Goal: Task Accomplishment & Management: Manage account settings

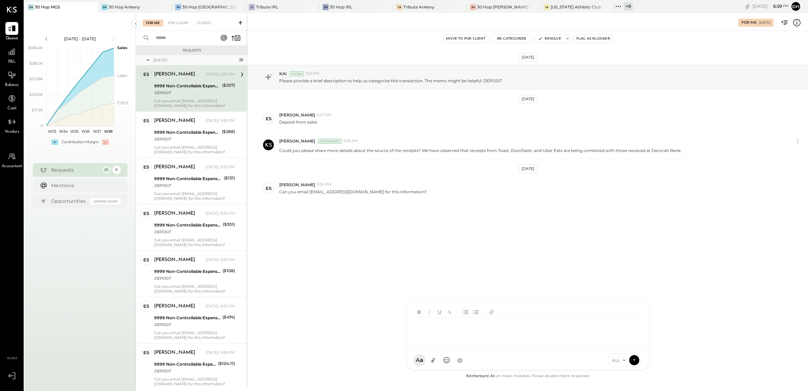
click at [436, 332] on div at bounding box center [528, 331] width 229 height 27
drag, startPoint x: 463, startPoint y: 327, endPoint x: 467, endPoint y: 325, distance: 3.9
click at [465, 326] on div "**********" at bounding box center [528, 331] width 229 height 27
drag, startPoint x: 469, startPoint y: 325, endPoint x: 291, endPoint y: 300, distance: 179.3
click at [291, 300] on div "For Me [DATE] Move to for client Re-Categorize Resolve Flag as Blocker [DATE] K…" at bounding box center [528, 201] width 561 height 376
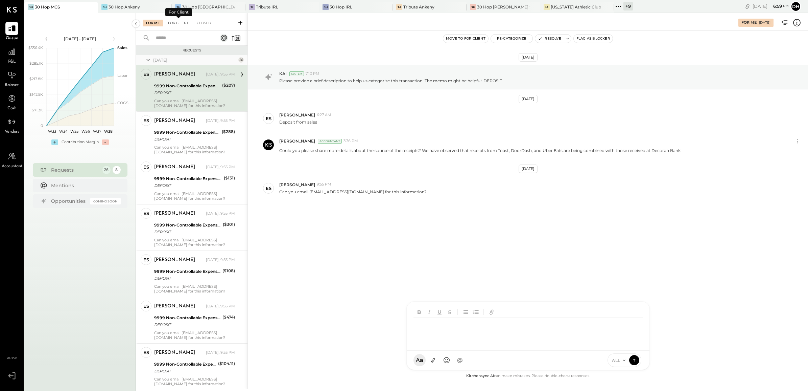
click at [181, 21] on div "For Client" at bounding box center [178, 23] width 27 height 7
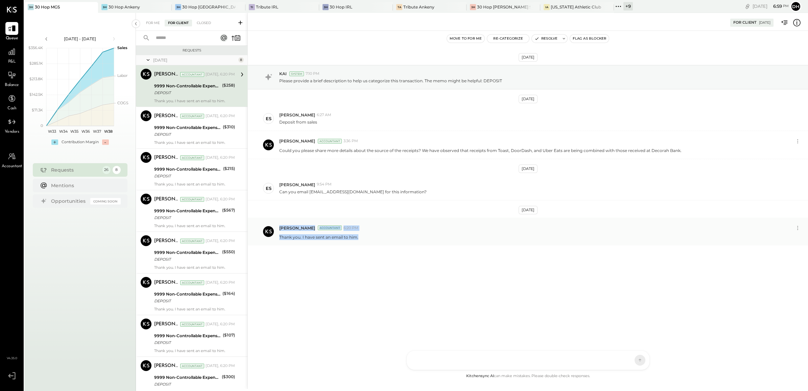
drag, startPoint x: 374, startPoint y: 242, endPoint x: 274, endPoint y: 241, distance: 100.1
click at [274, 241] on div "[PERSON_NAME] Accountant 6:20 PM Thank you. I have sent an email to him." at bounding box center [528, 232] width 561 height 28
copy div "[PERSON_NAME] Accountant 6:20 PM Thank you. I have sent an email to him."
click at [151, 24] on div "For Me" at bounding box center [153, 23] width 21 height 7
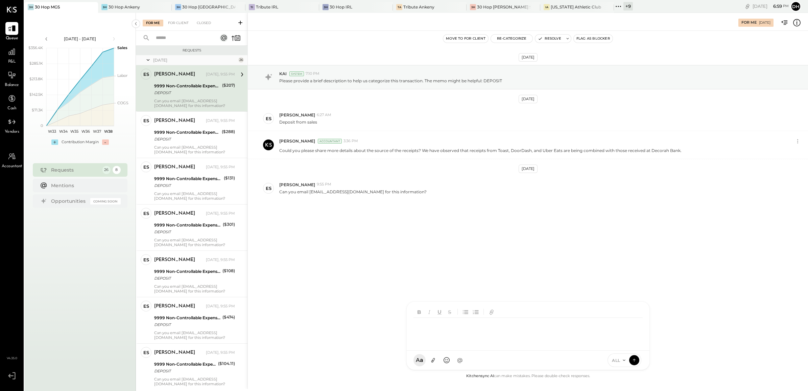
click at [453, 359] on div "AM [PERSON_NAME] [PERSON_NAME] DB [PERSON_NAME] ES [PERSON_NAME] BF [PERSON_NAM…" at bounding box center [529, 335] width 244 height 69
drag, startPoint x: 538, startPoint y: 345, endPoint x: 475, endPoint y: 339, distance: 62.9
click at [475, 339] on div "**********" at bounding box center [528, 321] width 229 height 47
click at [443, 326] on div "**********" at bounding box center [528, 321] width 229 height 47
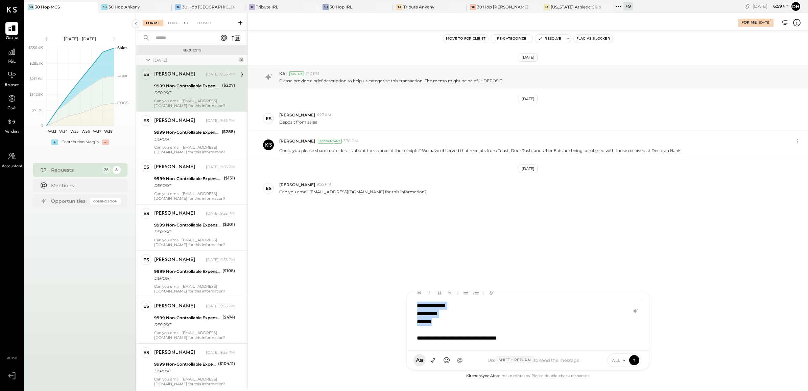
scroll to position [0, 0]
drag, startPoint x: 447, startPoint y: 324, endPoint x: 388, endPoint y: 295, distance: 65.7
click at [388, 295] on div "For Me [DATE] Move to for client Re-Categorize Resolve Flag as Blocker [DATE] K…" at bounding box center [528, 201] width 561 height 376
click at [532, 328] on div "**********" at bounding box center [528, 331] width 229 height 27
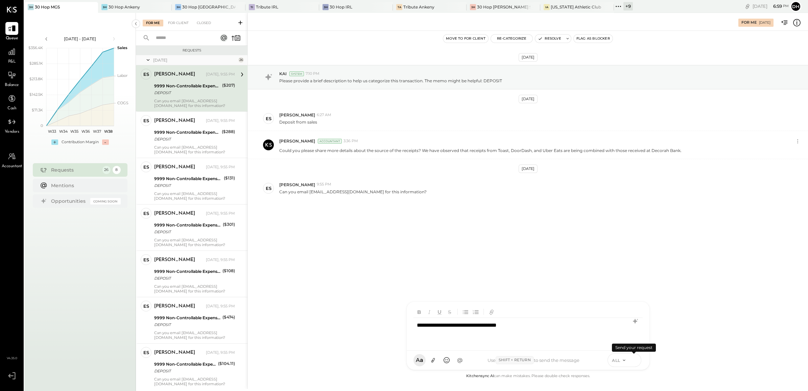
click at [633, 359] on icon at bounding box center [635, 359] width 6 height 7
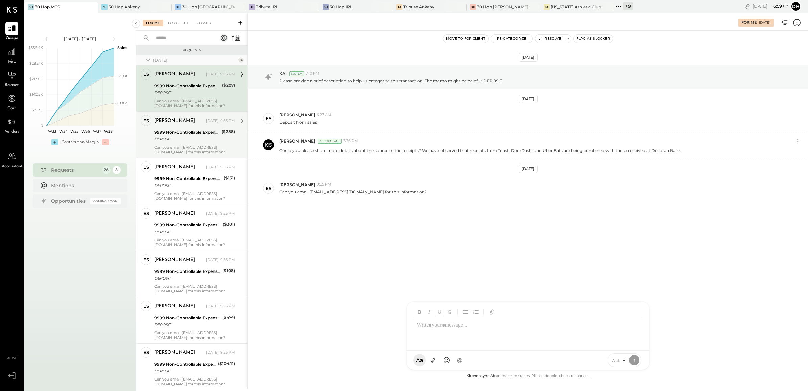
click at [178, 130] on div "9999 Non-Controllable Expenses:Other Income and Expenses:To Be Classified P&L" at bounding box center [187, 132] width 66 height 7
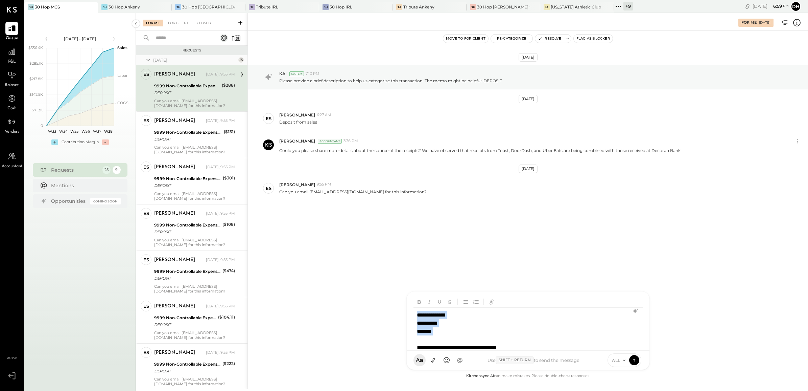
drag, startPoint x: 433, startPoint y: 341, endPoint x: 402, endPoint y: 303, distance: 49.2
click at [402, 303] on div "For Me [DATE] Move to for client Re-Categorize Resolve Flag as Blocker [DATE] K…" at bounding box center [528, 201] width 561 height 376
drag, startPoint x: 525, startPoint y: 325, endPoint x: 311, endPoint y: 323, distance: 214.8
click at [311, 323] on div "For Me [DATE] Move to for client Re-Categorize Resolve Flag as Blocker [DATE] K…" at bounding box center [528, 201] width 561 height 376
copy div "**********"
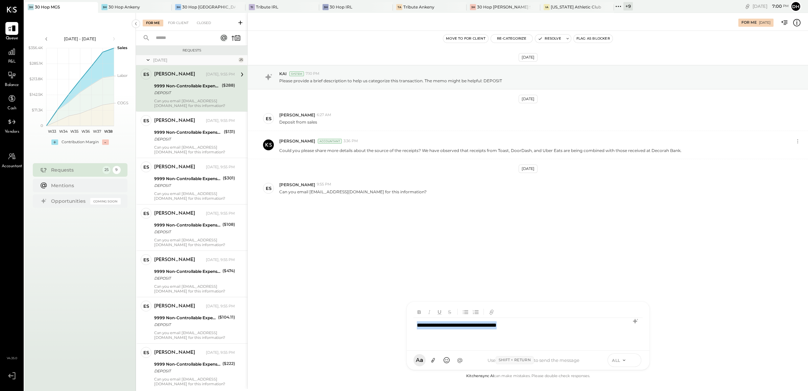
click at [634, 359] on icon at bounding box center [634, 360] width 0 height 3
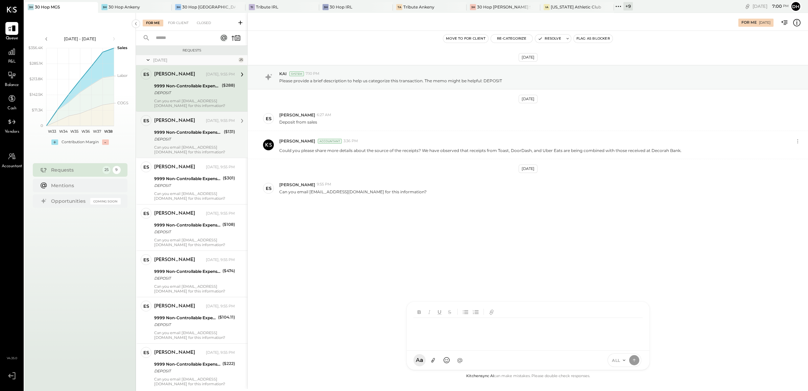
click at [185, 135] on div "9999 Non-Controllable Expenses:Other Income and Expenses:To Be Classified P&L" at bounding box center [188, 132] width 68 height 7
click at [447, 345] on div at bounding box center [530, 331] width 232 height 27
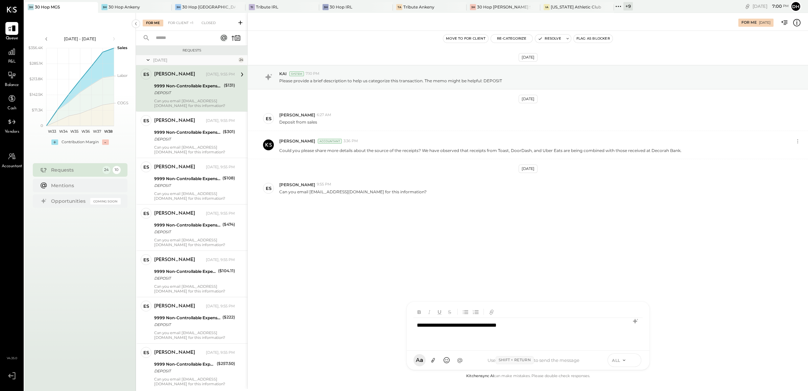
click at [638, 362] on button at bounding box center [635, 360] width 10 height 10
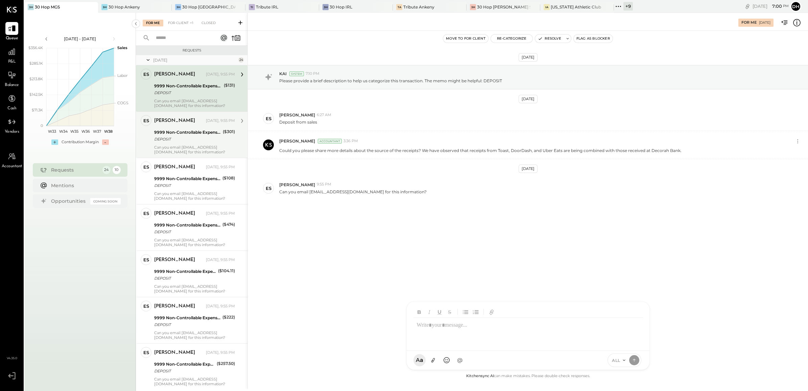
click at [184, 137] on div "DEPOSIT" at bounding box center [187, 139] width 67 height 7
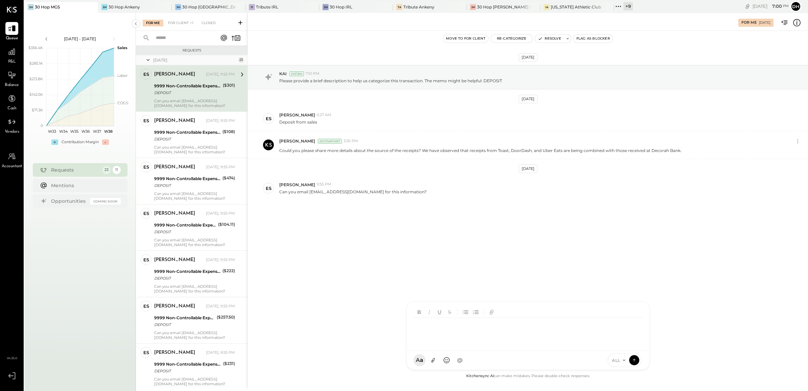
click at [441, 345] on div at bounding box center [529, 331] width 231 height 27
click at [633, 363] on icon at bounding box center [635, 359] width 6 height 7
click at [180, 133] on div "9999 Non-Controllable Expenses:Other Income and Expenses:To Be Classified P&L" at bounding box center [187, 132] width 66 height 7
click at [429, 344] on div at bounding box center [530, 331] width 232 height 27
click at [633, 364] on button at bounding box center [635, 360] width 10 height 10
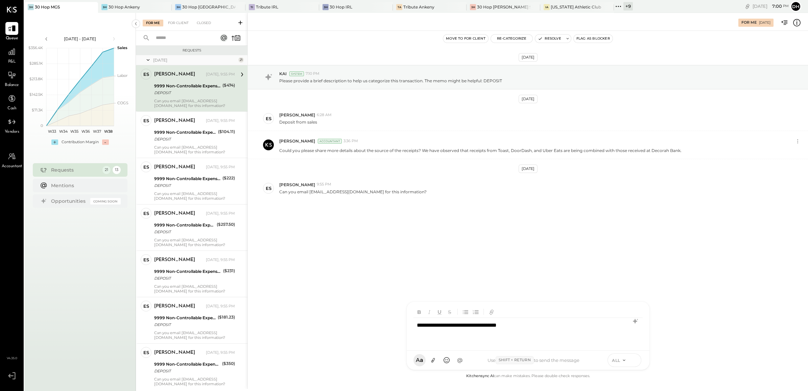
click at [633, 361] on icon at bounding box center [635, 359] width 6 height 7
click at [188, 132] on div "9999 Non-Controllable Expenses:Other Income and Expenses:To Be Classified P&L" at bounding box center [187, 132] width 66 height 7
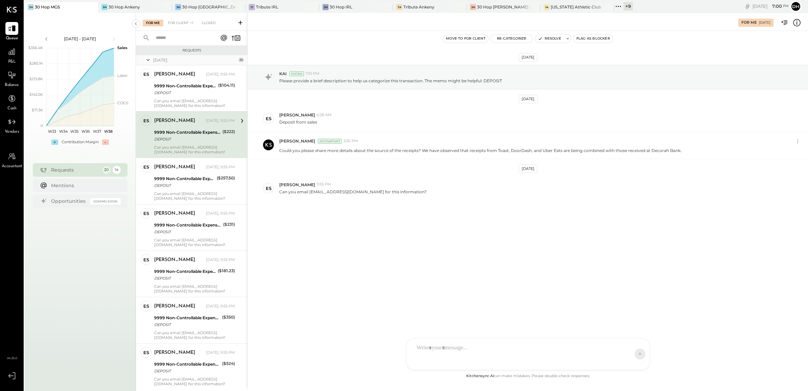
click at [462, 344] on div at bounding box center [522, 353] width 217 height 27
click at [633, 361] on icon at bounding box center [635, 359] width 6 height 7
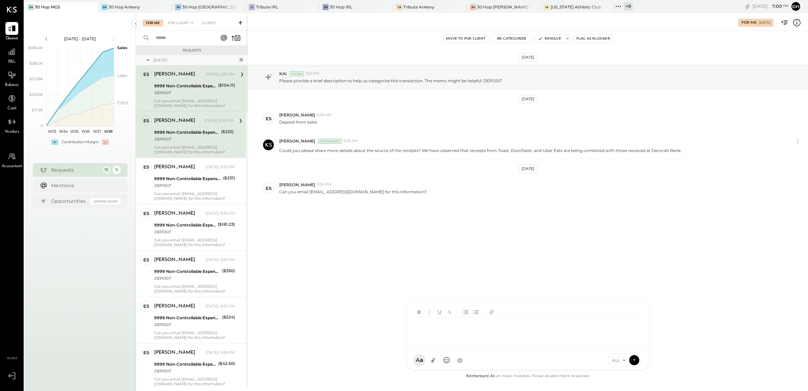
click at [181, 82] on div "9999 Non-Controllable Expenses:Other Income and Expenses:To Be Classified P&L D…" at bounding box center [185, 89] width 62 height 15
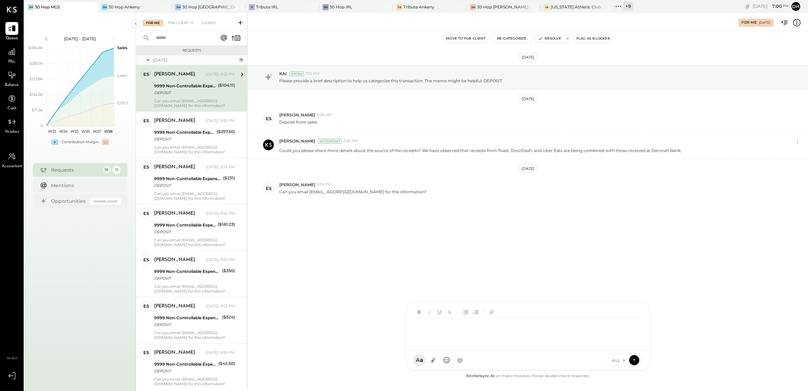
click at [463, 345] on div at bounding box center [529, 331] width 231 height 27
click at [637, 360] on icon at bounding box center [635, 359] width 6 height 7
click at [183, 124] on div "[PERSON_NAME]" at bounding box center [174, 120] width 41 height 7
click at [466, 345] on div at bounding box center [530, 331] width 232 height 27
click at [635, 359] on icon at bounding box center [634, 358] width 3 height 1
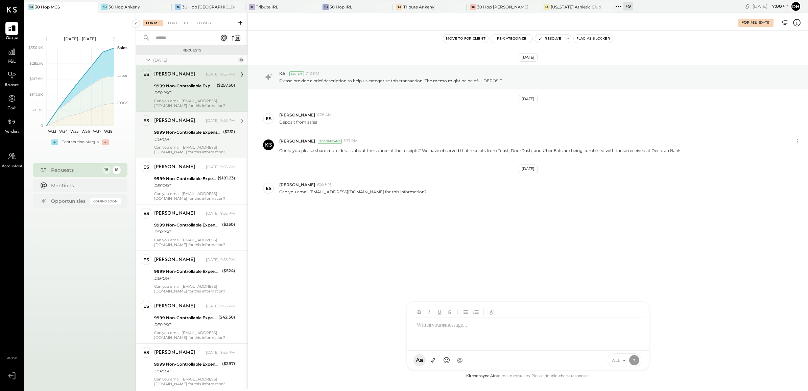
click at [188, 145] on div "Can you email [EMAIL_ADDRESS][DOMAIN_NAME] for this information?" at bounding box center [194, 149] width 81 height 9
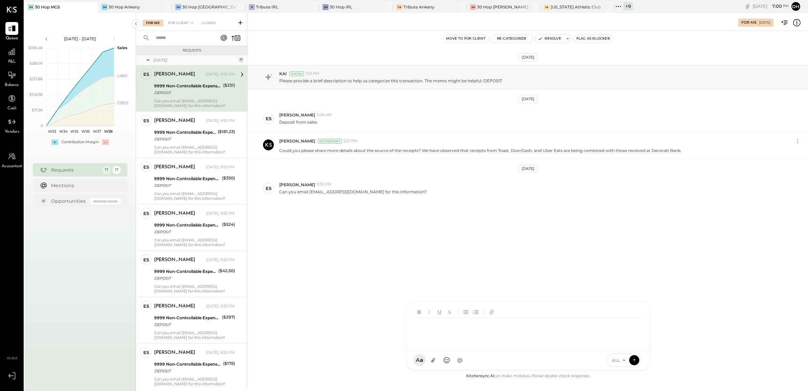
click at [440, 345] on div at bounding box center [529, 331] width 231 height 27
click at [635, 358] on icon at bounding box center [635, 359] width 6 height 7
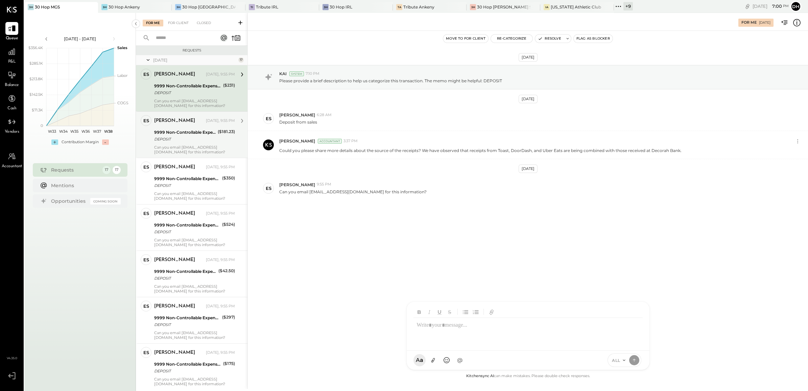
click at [170, 137] on div "DEPOSIT" at bounding box center [185, 139] width 62 height 7
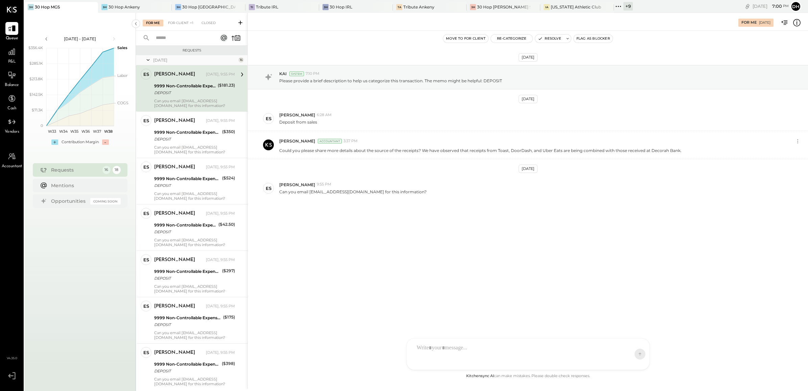
click at [438, 349] on div at bounding box center [522, 353] width 217 height 27
click at [634, 361] on icon at bounding box center [635, 359] width 6 height 7
click at [161, 138] on div "[PERSON_NAME] [DATE], 9:55 PM 9999 Non-Controllable Expenses:Other Income and E…" at bounding box center [194, 134] width 81 height 39
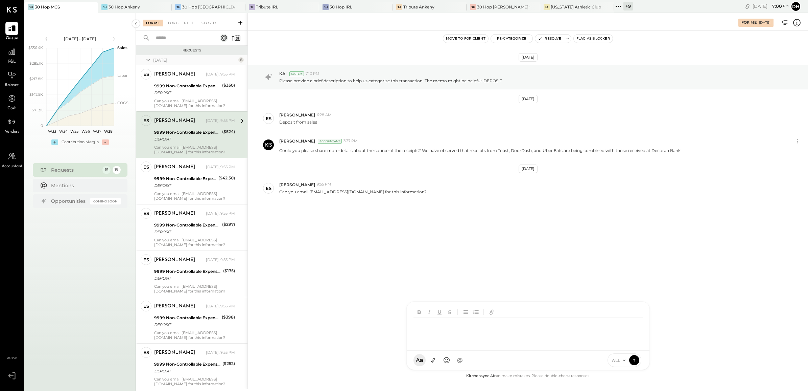
click at [440, 345] on div at bounding box center [530, 331] width 232 height 27
click at [634, 357] on icon at bounding box center [635, 359] width 6 height 7
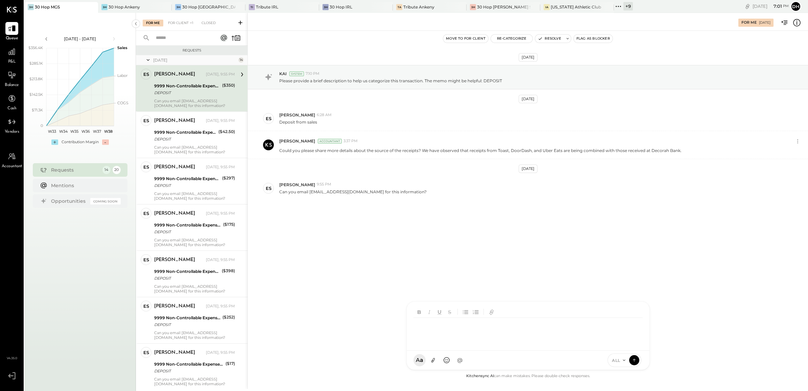
click at [480, 330] on div at bounding box center [528, 331] width 229 height 27
click at [636, 359] on icon at bounding box center [635, 359] width 6 height 7
click at [196, 134] on div "9999 Non-Controllable Expenses:Other Income and Expenses:To Be Classified P&L" at bounding box center [185, 132] width 62 height 7
click at [437, 345] on div at bounding box center [530, 331] width 232 height 27
click at [637, 358] on icon at bounding box center [635, 359] width 6 height 7
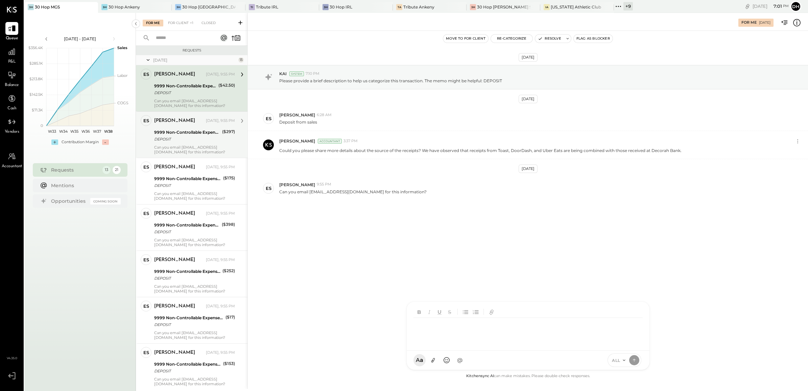
click at [193, 145] on div "Can you email [EMAIL_ADDRESS][DOMAIN_NAME] for this information?" at bounding box center [194, 149] width 81 height 9
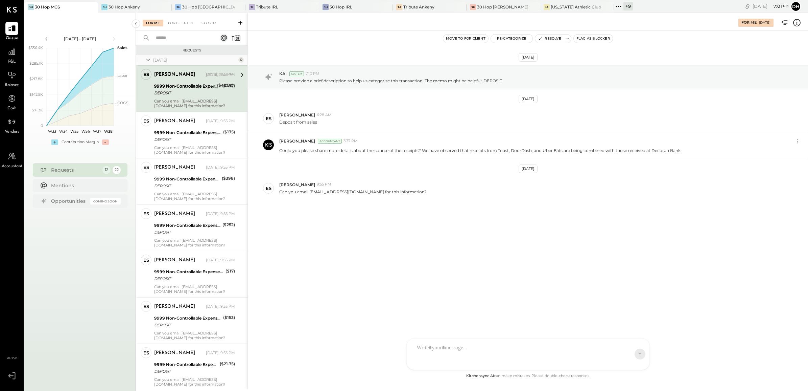
click at [433, 343] on div at bounding box center [522, 353] width 217 height 27
click at [634, 359] on icon at bounding box center [634, 360] width 0 height 3
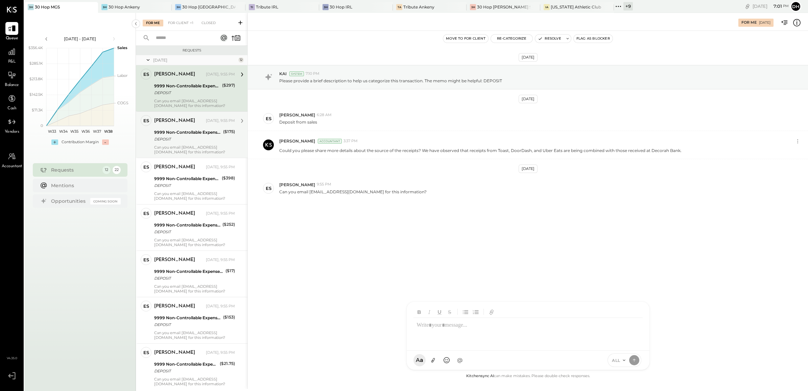
drag, startPoint x: 183, startPoint y: 129, endPoint x: 189, endPoint y: 142, distance: 14.7
click at [183, 129] on div "9999 Non-Controllable Expenses:Other Income and Expenses:To Be Classified P&L" at bounding box center [187, 132] width 67 height 7
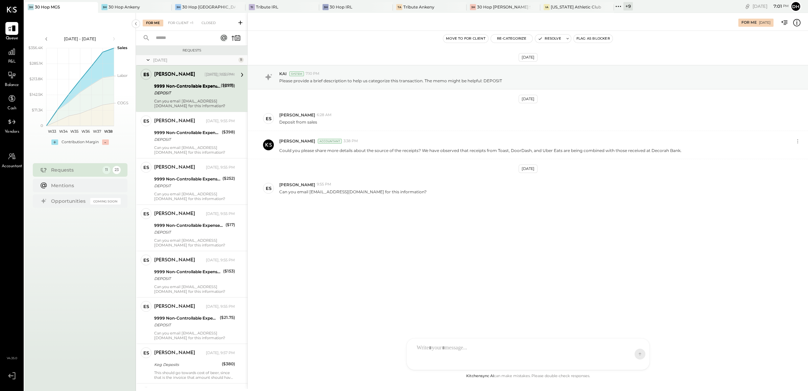
click at [432, 350] on div at bounding box center [522, 353] width 217 height 27
click at [632, 360] on icon at bounding box center [635, 359] width 6 height 7
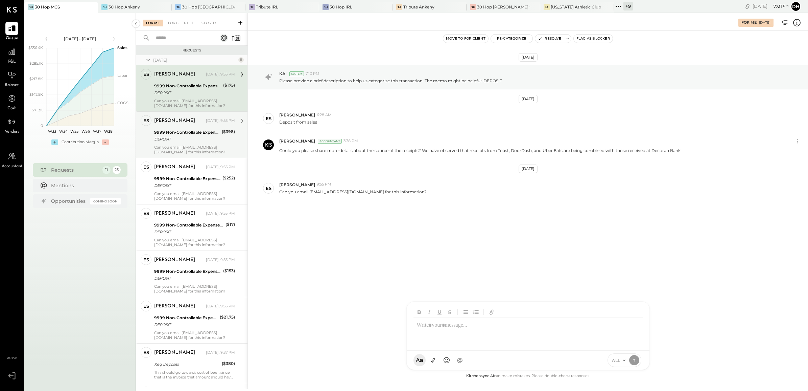
click at [180, 139] on div "DEPOSIT" at bounding box center [187, 139] width 66 height 7
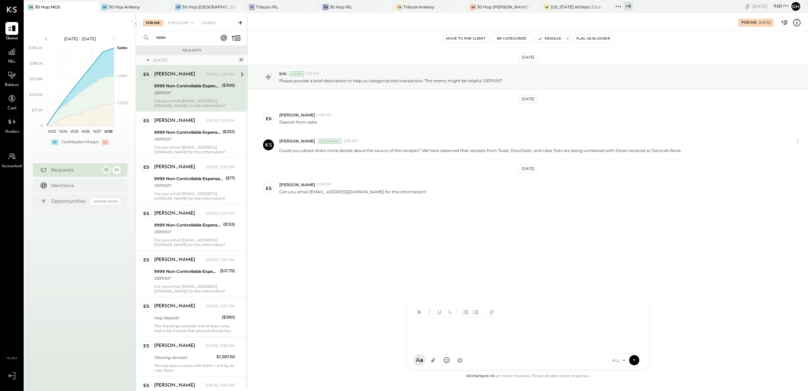
click at [440, 345] on div at bounding box center [522, 331] width 217 height 27
click at [638, 359] on button at bounding box center [635, 360] width 10 height 10
click at [168, 101] on div "Can you email [EMAIL_ADDRESS][DOMAIN_NAME] for this information?" at bounding box center [194, 102] width 81 height 9
click at [435, 345] on div at bounding box center [529, 331] width 231 height 27
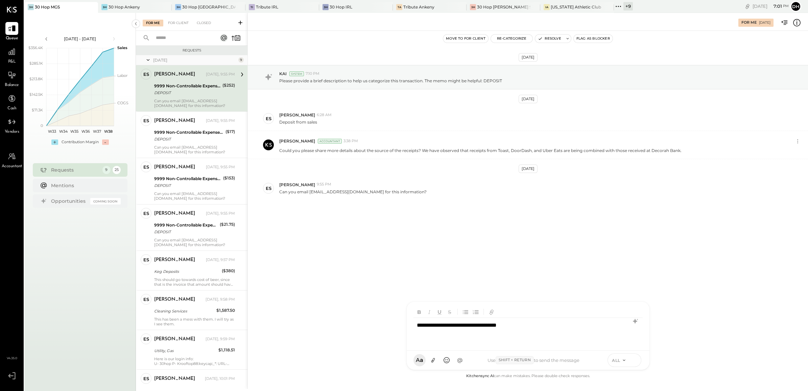
click at [637, 358] on icon at bounding box center [635, 359] width 6 height 7
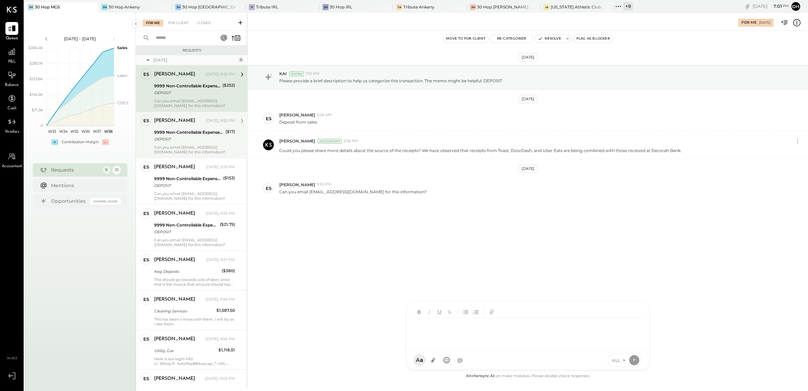
click at [166, 138] on div "DEPOSIT" at bounding box center [188, 139] width 69 height 7
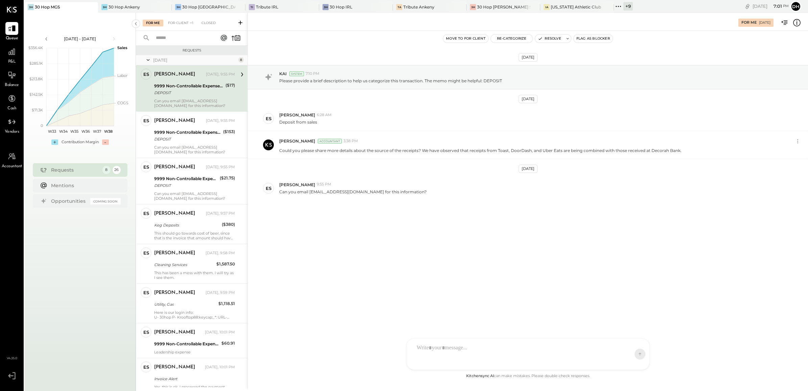
click at [426, 345] on div at bounding box center [522, 353] width 217 height 27
click at [633, 358] on icon at bounding box center [635, 359] width 6 height 7
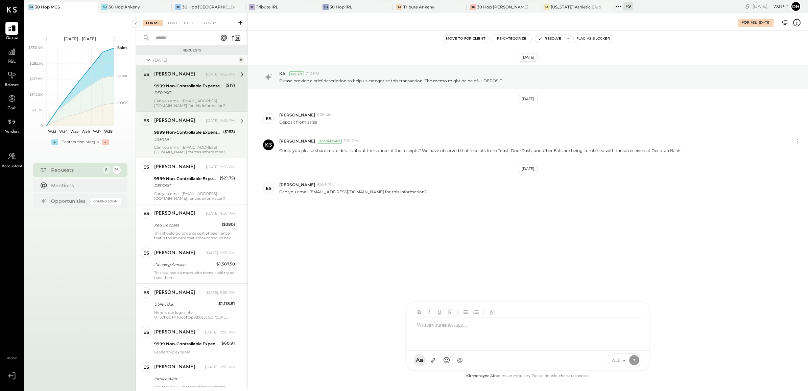
click at [164, 134] on div "9999 Non-Controllable Expenses:Other Income and Expenses:To Be Classified P&L" at bounding box center [187, 132] width 67 height 7
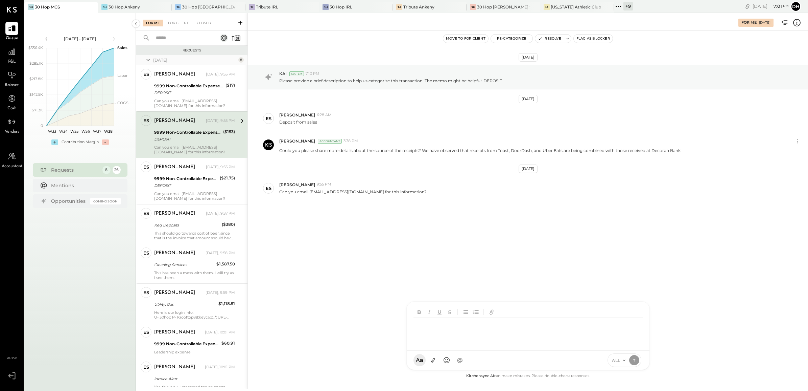
click at [448, 345] on div at bounding box center [529, 331] width 231 height 27
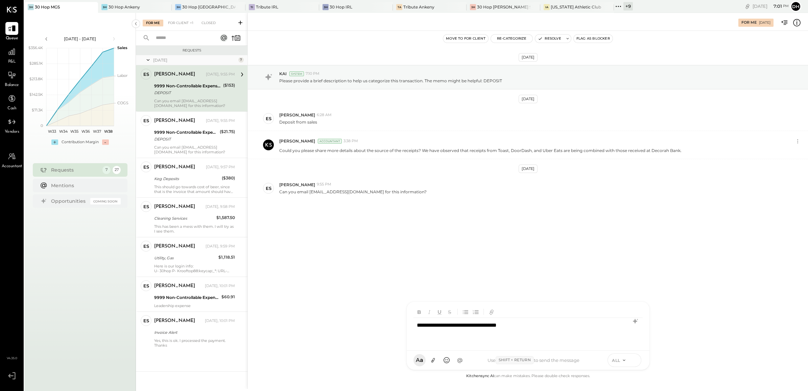
click at [636, 358] on icon at bounding box center [635, 359] width 6 height 7
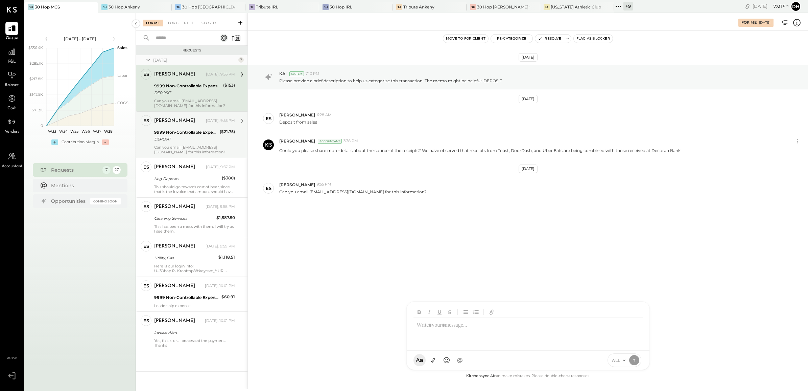
click at [173, 123] on div "[PERSON_NAME]" at bounding box center [174, 120] width 41 height 7
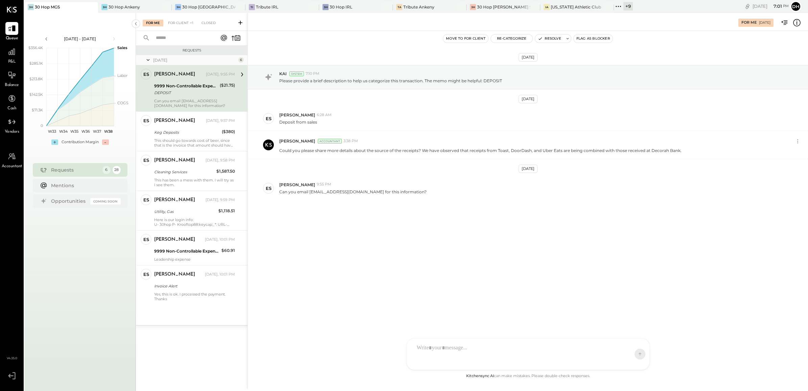
click at [474, 347] on div at bounding box center [522, 353] width 217 height 27
click at [632, 361] on icon at bounding box center [635, 359] width 6 height 7
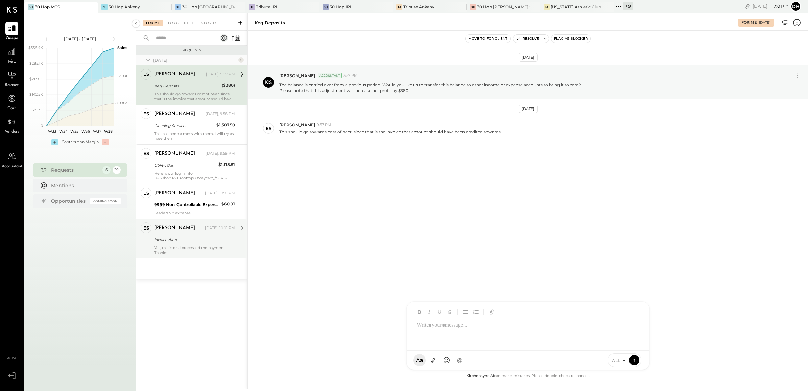
click at [177, 236] on div "Invoice Alert" at bounding box center [193, 239] width 79 height 8
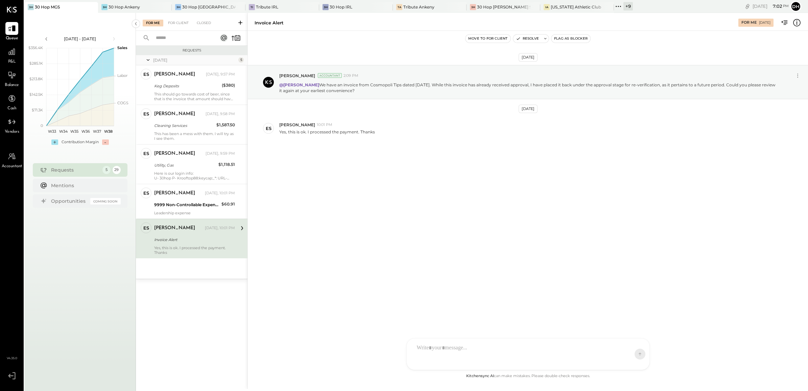
click at [488, 354] on div at bounding box center [522, 353] width 217 height 27
click at [637, 358] on icon at bounding box center [635, 359] width 6 height 7
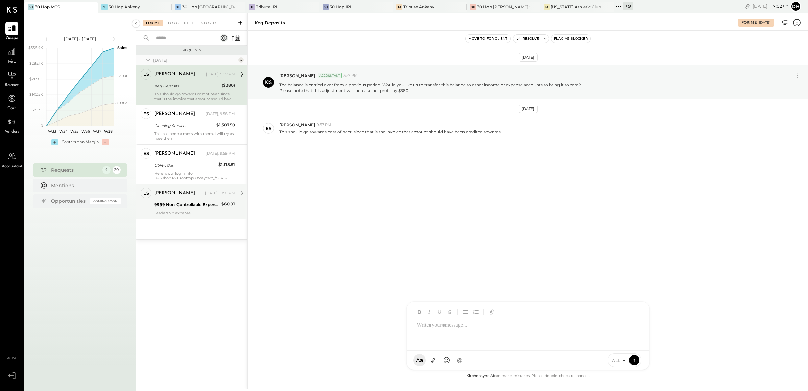
click at [198, 201] on div "9999 Non-Controllable Expenses:Other Income and Expenses:To Be Classified P&L" at bounding box center [186, 205] width 65 height 8
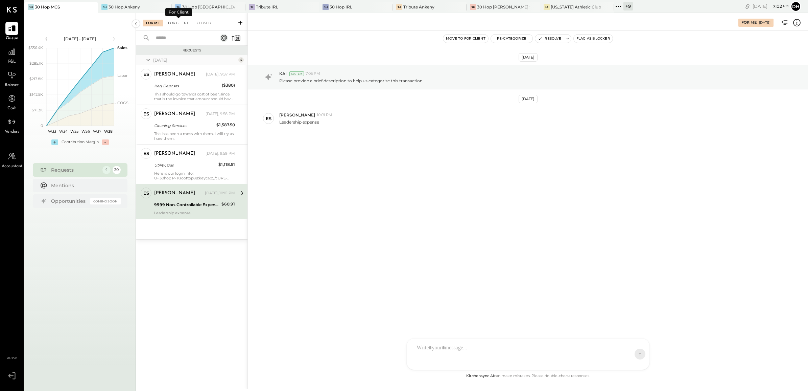
click at [181, 24] on div "For Client" at bounding box center [178, 23] width 27 height 7
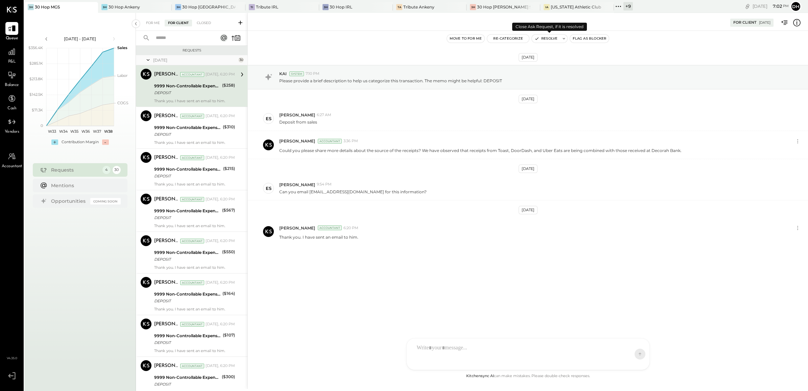
click at [549, 39] on button "Resolve" at bounding box center [546, 39] width 28 height 8
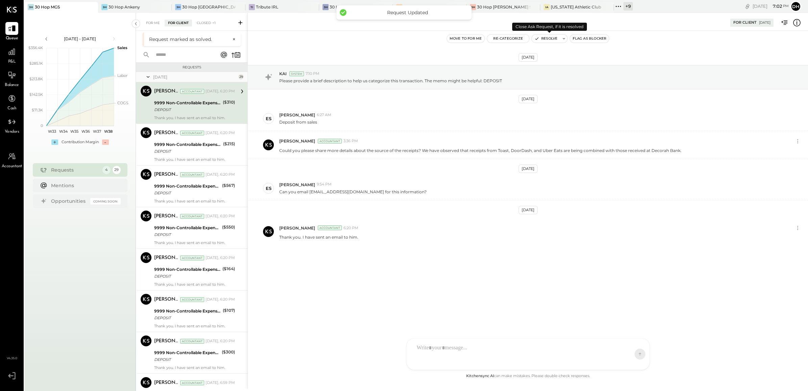
click at [551, 38] on button "Resolve" at bounding box center [546, 39] width 28 height 8
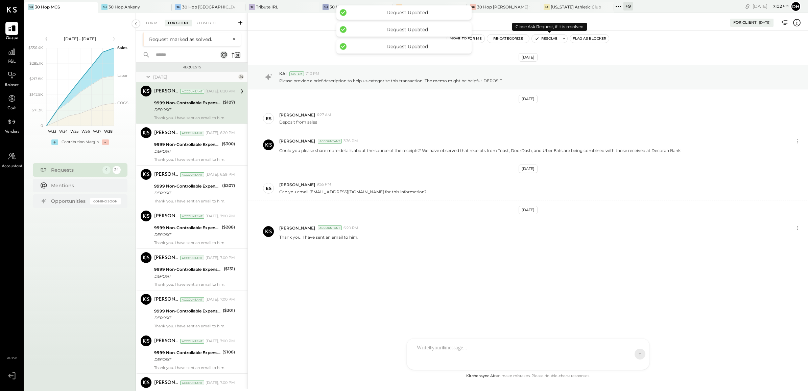
click at [551, 38] on button "Resolve" at bounding box center [546, 39] width 28 height 8
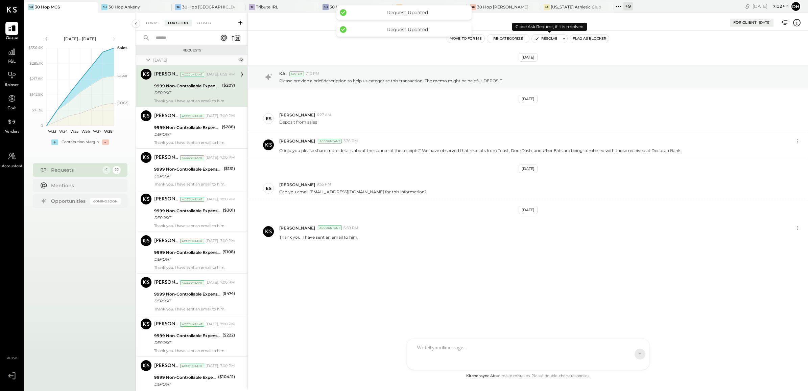
click at [551, 38] on button "Resolve" at bounding box center [546, 39] width 28 height 8
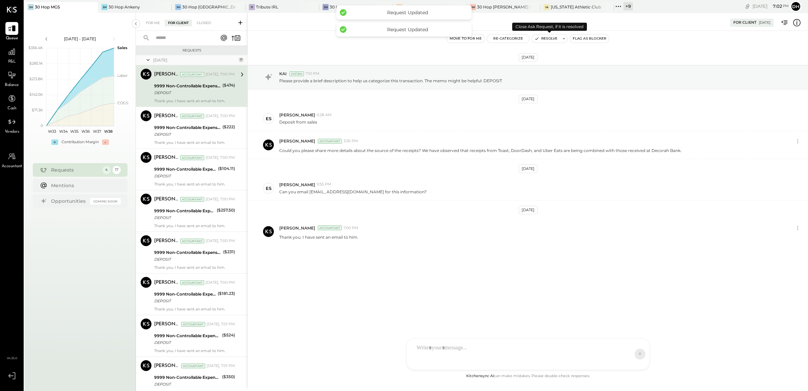
click at [551, 38] on button "Resolve" at bounding box center [546, 39] width 28 height 8
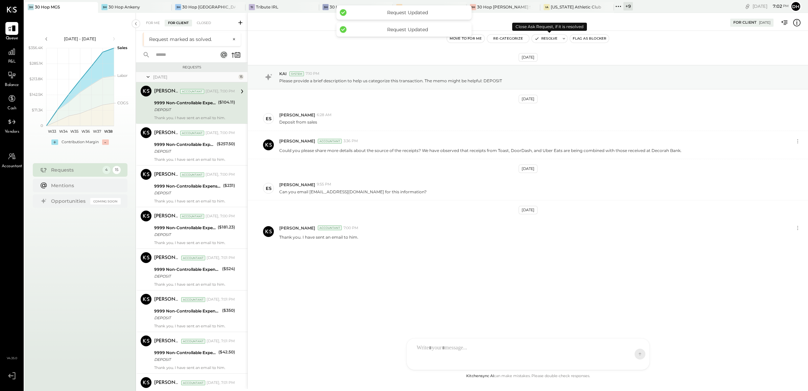
click at [551, 38] on button "Resolve" at bounding box center [546, 39] width 28 height 8
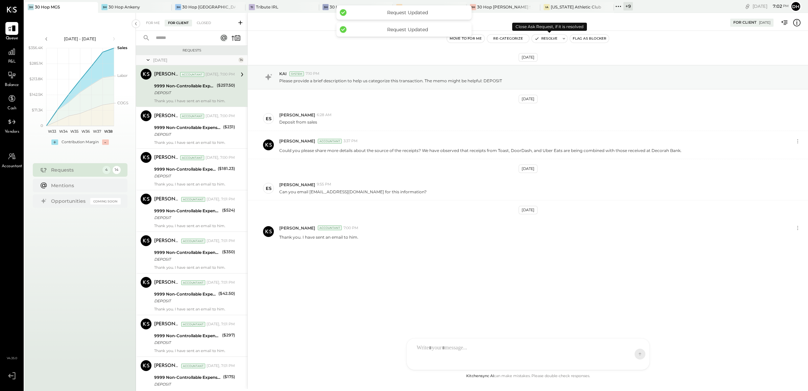
click at [551, 38] on button "Resolve" at bounding box center [546, 39] width 28 height 8
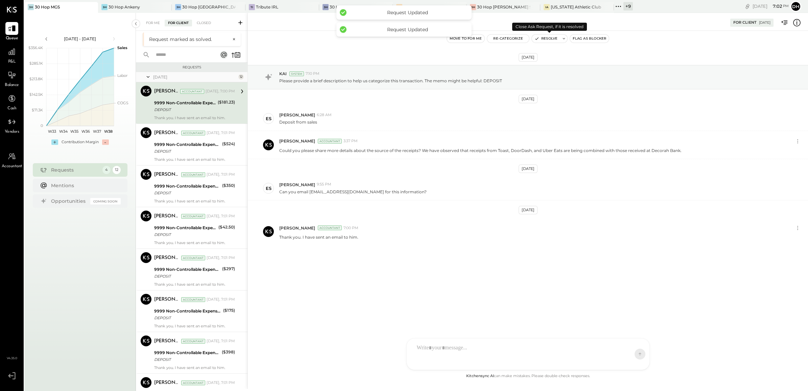
click at [551, 38] on button "Resolve" at bounding box center [546, 39] width 28 height 8
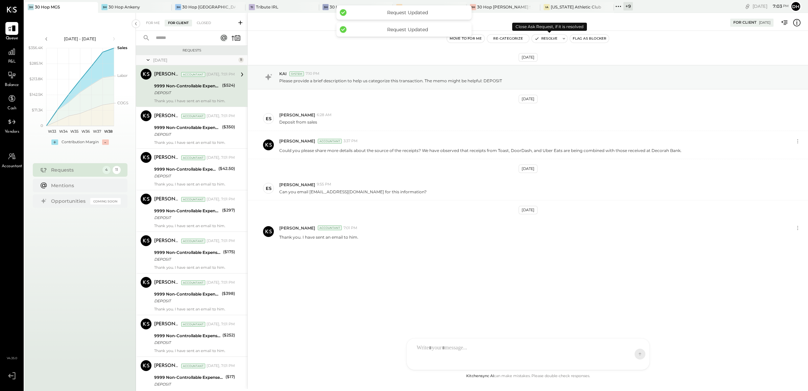
click at [551, 38] on button "Resolve" at bounding box center [546, 39] width 28 height 8
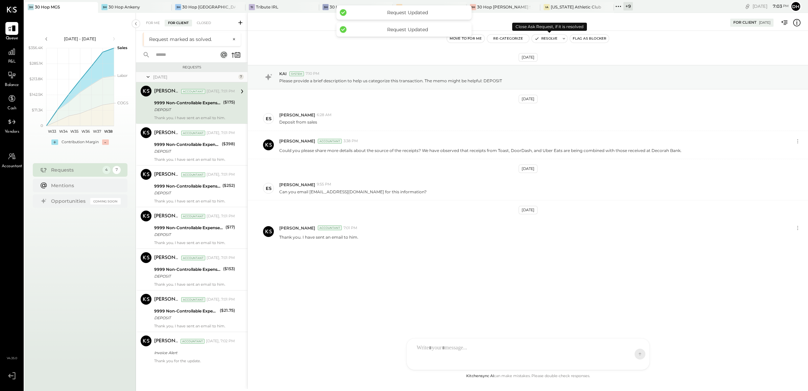
click at [551, 38] on button "Resolve" at bounding box center [546, 39] width 28 height 8
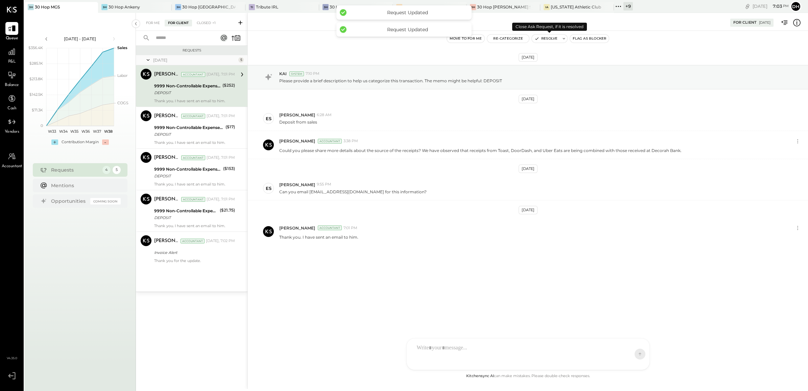
click at [551, 38] on button "Resolve" at bounding box center [546, 39] width 28 height 8
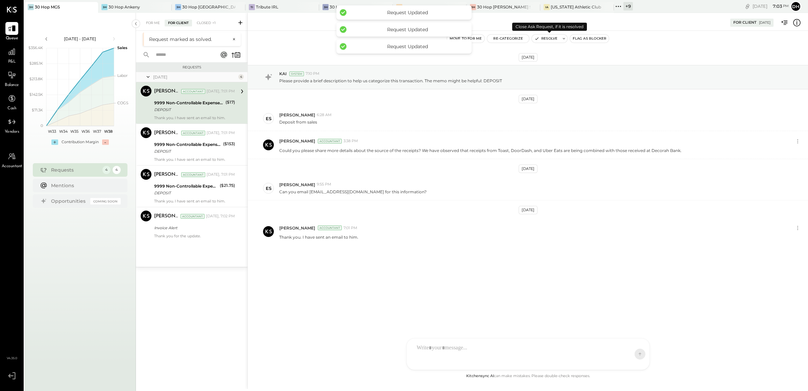
click at [551, 38] on button "Resolve" at bounding box center [546, 39] width 28 height 8
click at [551, 39] on button "Resolve" at bounding box center [546, 39] width 28 height 8
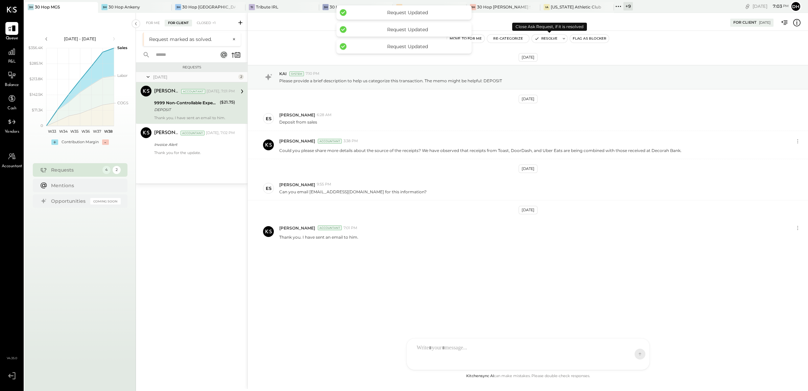
click at [551, 39] on button "Resolve" at bounding box center [546, 39] width 28 height 8
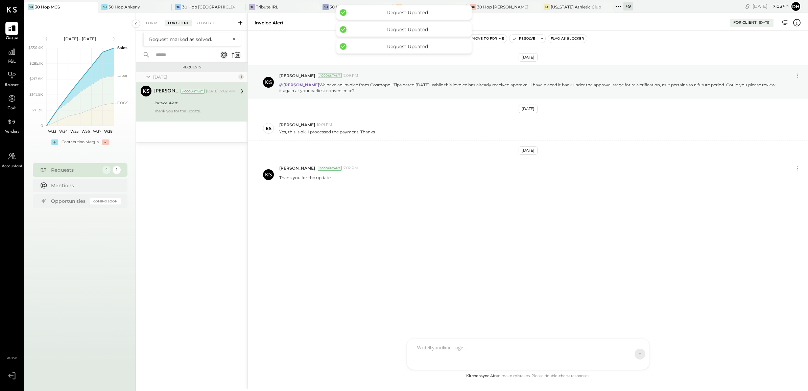
click at [551, 39] on button "Flag as Blocker" at bounding box center [567, 39] width 39 height 8
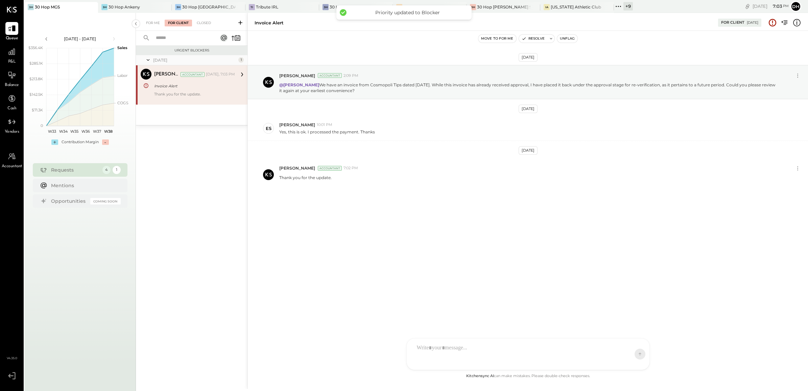
click at [171, 87] on div "Invoice Alert" at bounding box center [193, 86] width 79 height 7
click at [537, 40] on button "Resolve" at bounding box center [533, 39] width 28 height 8
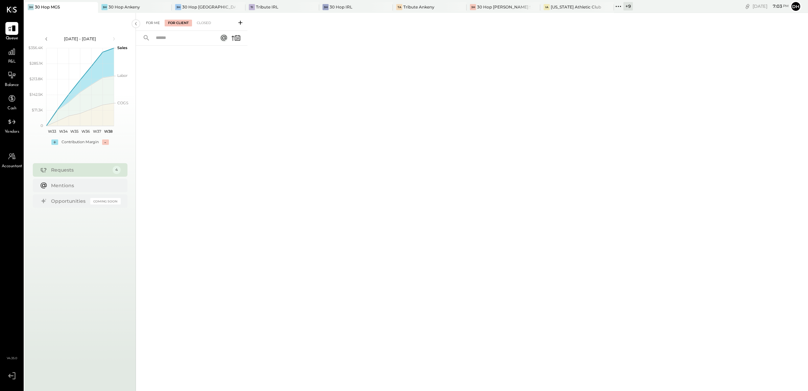
click at [150, 22] on div "For Me" at bounding box center [153, 23] width 21 height 7
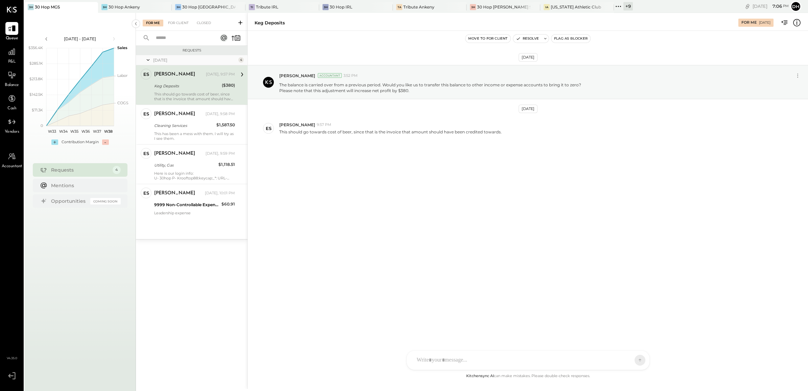
click at [449, 366] on div "AM [PERSON_NAME] [PERSON_NAME] DB [PERSON_NAME] ES [PERSON_NAME] BF [PERSON_NAM…" at bounding box center [529, 360] width 244 height 20
click at [630, 361] on button at bounding box center [635, 360] width 10 height 10
click at [169, 127] on div "Cleaning Services" at bounding box center [184, 125] width 60 height 7
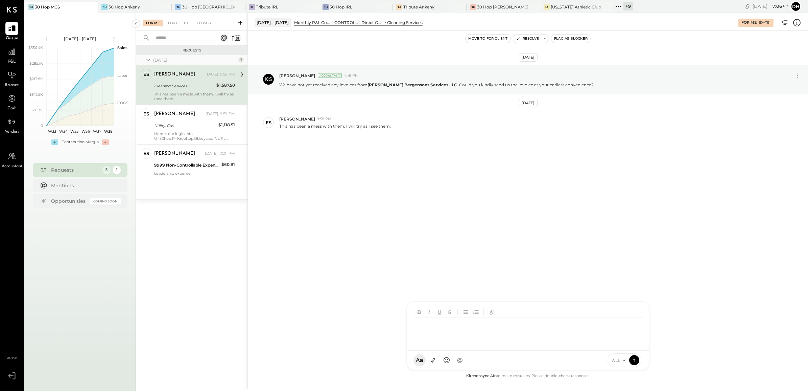
click at [444, 356] on div "AM [PERSON_NAME] [PERSON_NAME] DB [PERSON_NAME] ES [PERSON_NAME] BF [PERSON_NAM…" at bounding box center [529, 335] width 244 height 69
click at [421, 322] on div "*********" at bounding box center [528, 331] width 229 height 27
click at [636, 359] on icon at bounding box center [635, 359] width 6 height 7
click at [196, 121] on div "[PERSON_NAME] [DATE], 9:59 PM Utility, Gas $1,118.51 Here is our login info: U-…" at bounding box center [194, 124] width 81 height 32
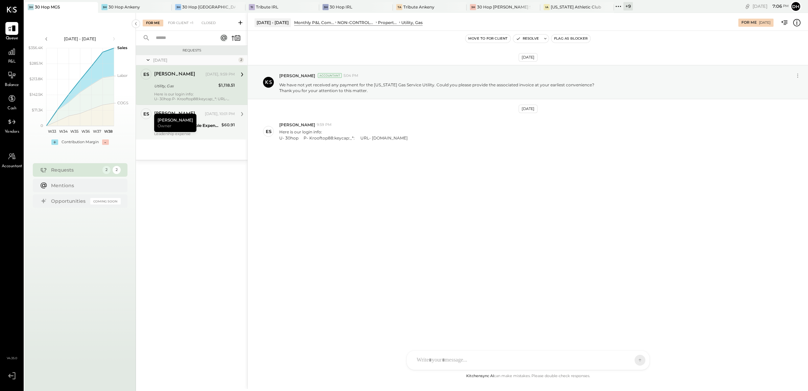
click at [212, 120] on div "[PERSON_NAME] [DATE], 10:01 PM 9999 Non-Controllable Expenses:Other Income and …" at bounding box center [194, 122] width 81 height 28
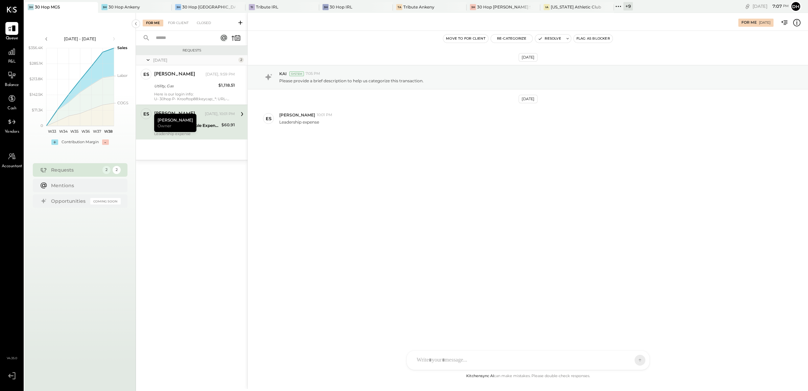
click at [506, 38] on button "Re-Categorize" at bounding box center [512, 39] width 42 height 8
click at [518, 64] on span "Loading..." at bounding box center [550, 64] width 109 height 7
click at [506, 65] on span "Loading..." at bounding box center [550, 64] width 109 height 7
click at [506, 65] on div at bounding box center [543, 68] width 89 height 8
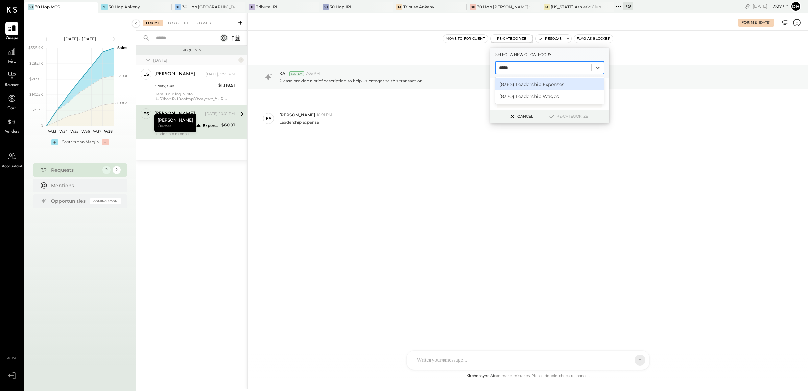
type input "******"
click at [533, 85] on div "(8365) Leadership Expenses" at bounding box center [550, 84] width 109 height 12
click at [569, 117] on button "Re-Categorize" at bounding box center [568, 116] width 45 height 8
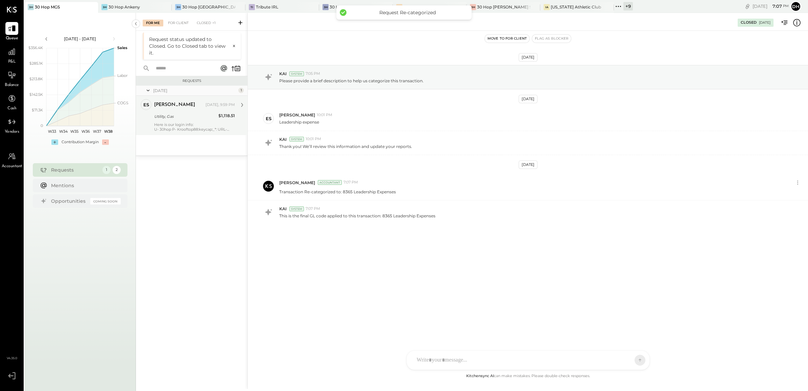
click at [183, 117] on div "Utility, Gas" at bounding box center [185, 116] width 62 height 7
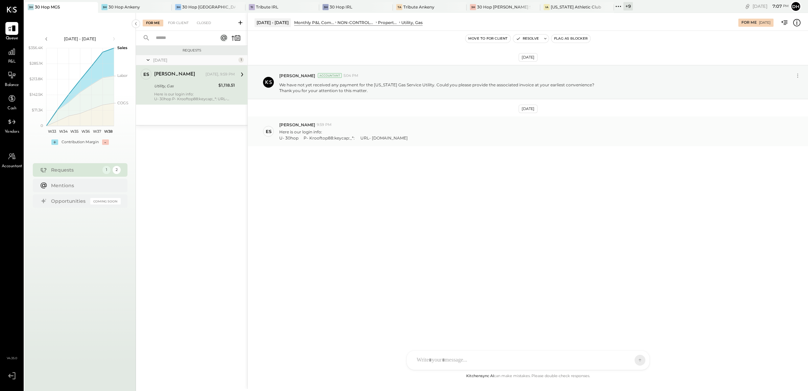
drag, startPoint x: 367, startPoint y: 137, endPoint x: 413, endPoint y: 141, distance: 46.6
click at [413, 141] on div "ES [PERSON_NAME] 9:59 PM Here is our login info: U- 30hop P- Krooftop88:keycap:…" at bounding box center [528, 130] width 561 height 29
copy div "[DOMAIN_NAME]"
drag, startPoint x: 285, startPoint y: 137, endPoint x: 297, endPoint y: 138, distance: 11.8
click at [297, 138] on div "U- 30hop P- Krooftop88:keycap:_*: URL- [DOMAIN_NAME]" at bounding box center [343, 138] width 129 height 6
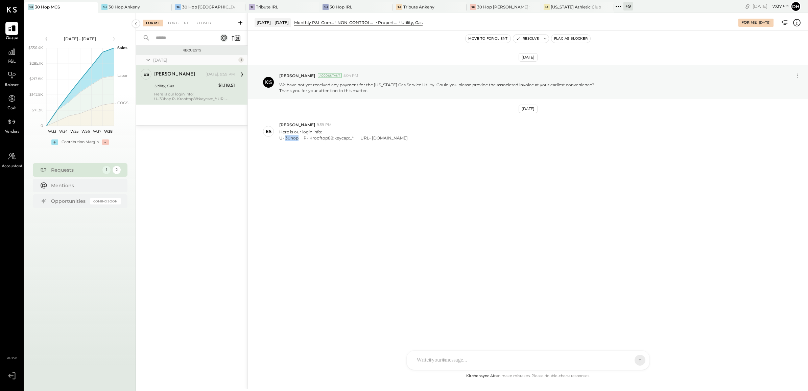
copy div "30hop"
drag, startPoint x: 311, startPoint y: 136, endPoint x: 333, endPoint y: 137, distance: 22.7
click at [333, 137] on div "U- 30hop P- Krooftop88:keycap:_*: URL- [DOMAIN_NAME]" at bounding box center [343, 138] width 129 height 6
copy div "Krooftop88"
click at [347, 208] on div "[DATE] [PERSON_NAME] Accountant 5:04 PM We have not yet received any payment fo…" at bounding box center [528, 201] width 561 height 341
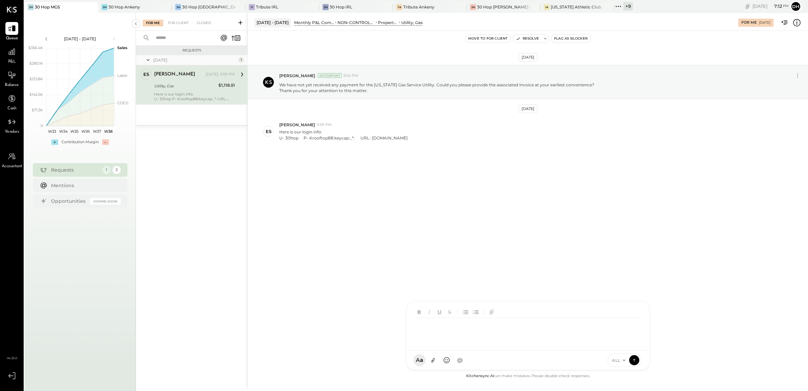
click at [424, 350] on div at bounding box center [528, 325] width 243 height 49
click at [632, 321] on icon at bounding box center [636, 321] width 8 height 8
click at [634, 348] on icon at bounding box center [636, 349] width 8 height 8
drag, startPoint x: 452, startPoint y: 333, endPoint x: 525, endPoint y: 333, distance: 73.1
click at [525, 333] on div "**********" at bounding box center [528, 331] width 229 height 27
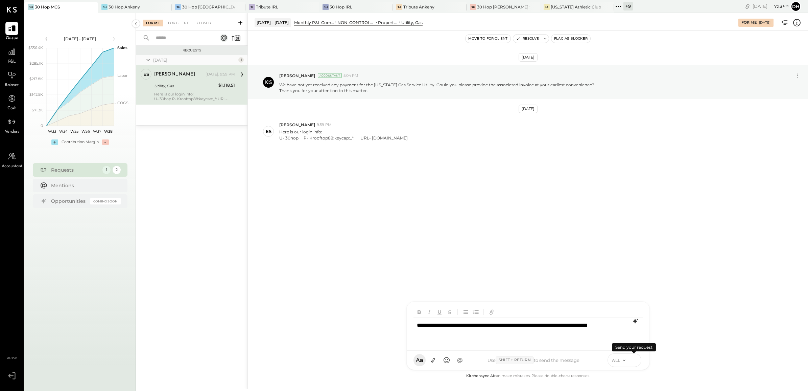
click at [633, 359] on icon at bounding box center [635, 359] width 6 height 7
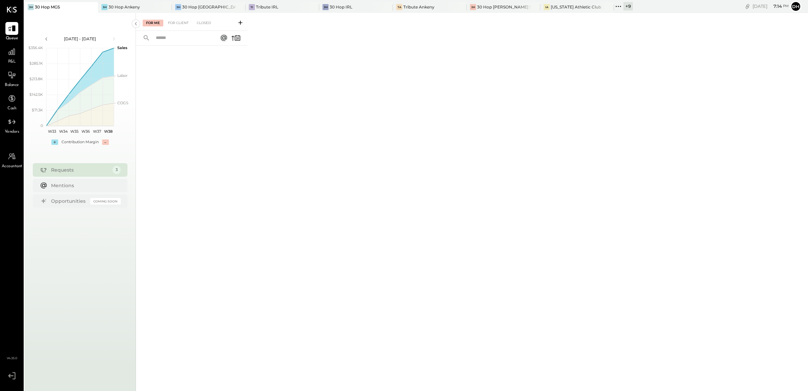
click at [624, 8] on div "+ 9" at bounding box center [628, 6] width 9 height 8
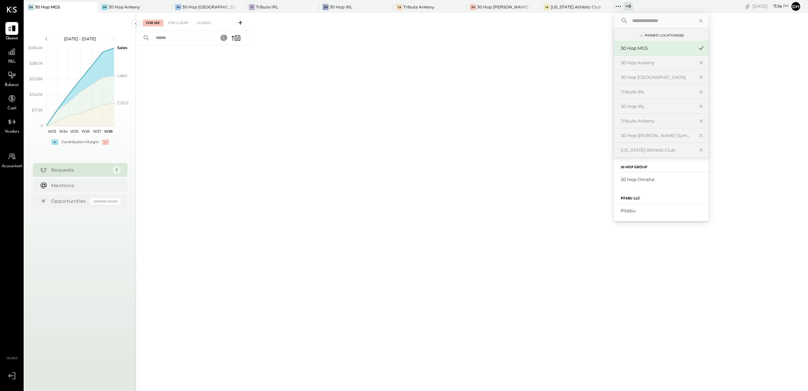
scroll to position [188, 0]
click at [618, 182] on div "30 Hop Omaha" at bounding box center [661, 177] width 95 height 14
click at [621, 176] on div "30 Hop Omaha" at bounding box center [657, 178] width 73 height 6
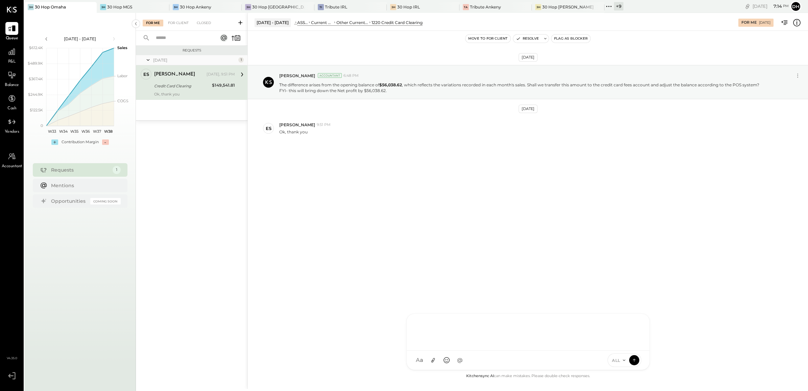
click at [450, 356] on div "AM [PERSON_NAME] [PERSON_NAME] DB [PERSON_NAME] ES [PERSON_NAME] BF [PERSON_NAM…" at bounding box center [529, 341] width 244 height 56
click at [444, 329] on div at bounding box center [528, 331] width 229 height 27
click at [637, 361] on icon at bounding box center [635, 359] width 6 height 7
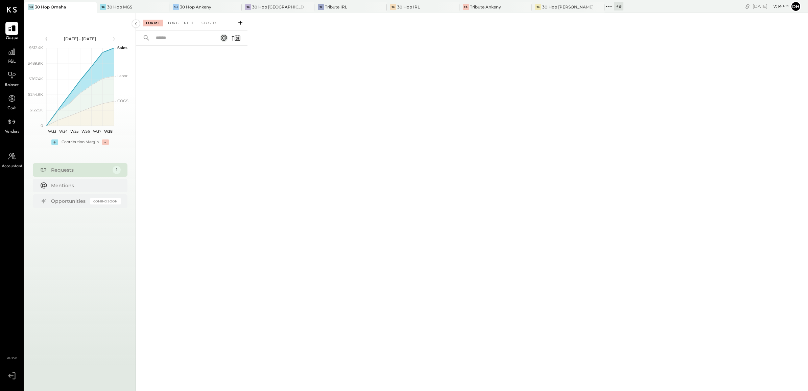
click at [179, 20] on div "For Client +1" at bounding box center [181, 23] width 32 height 7
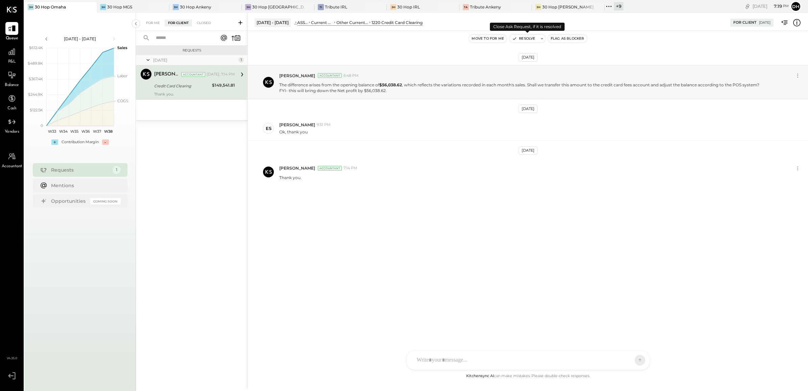
drag, startPoint x: 531, startPoint y: 41, endPoint x: 451, endPoint y: 44, distance: 80.6
click at [531, 41] on button "Resolve" at bounding box center [524, 39] width 28 height 8
